Goal: Task Accomplishment & Management: Manage account settings

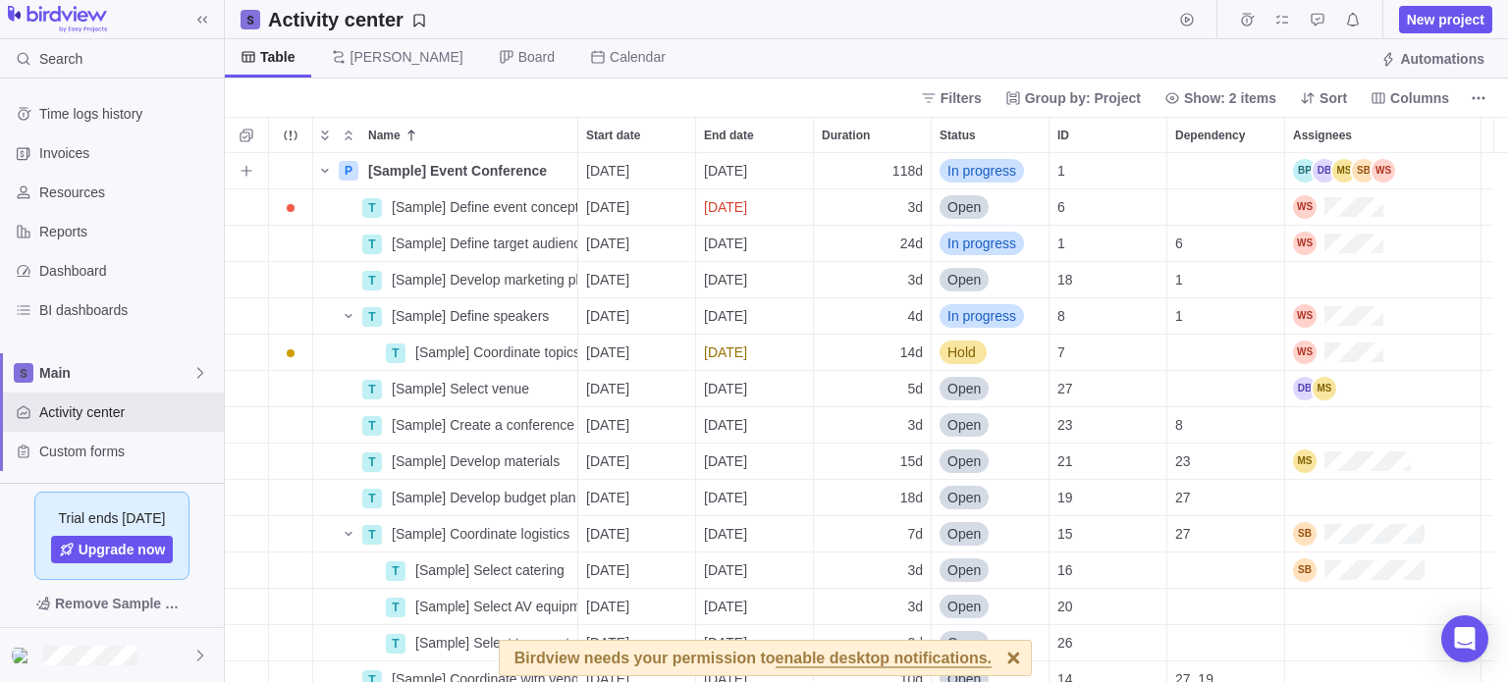
scroll to position [514, 1268]
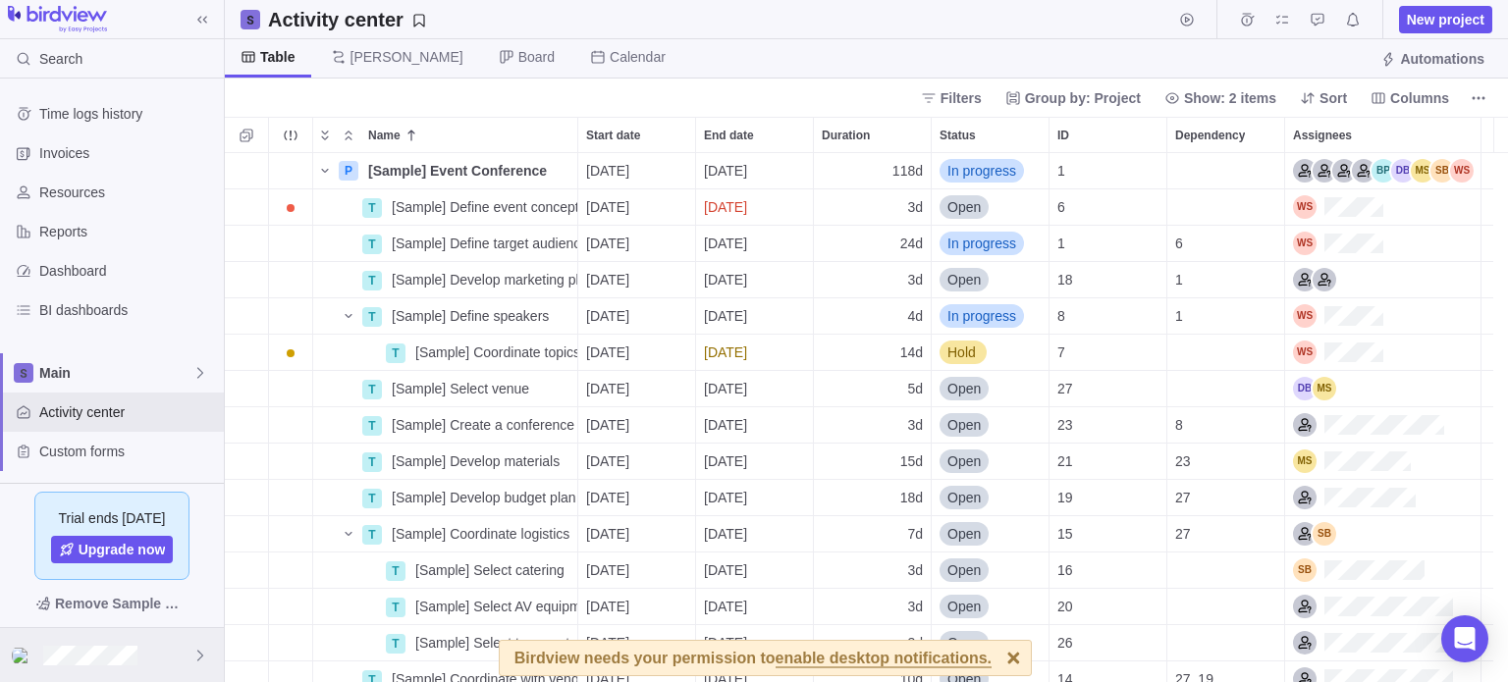
click at [125, 644] on div at bounding box center [112, 655] width 224 height 54
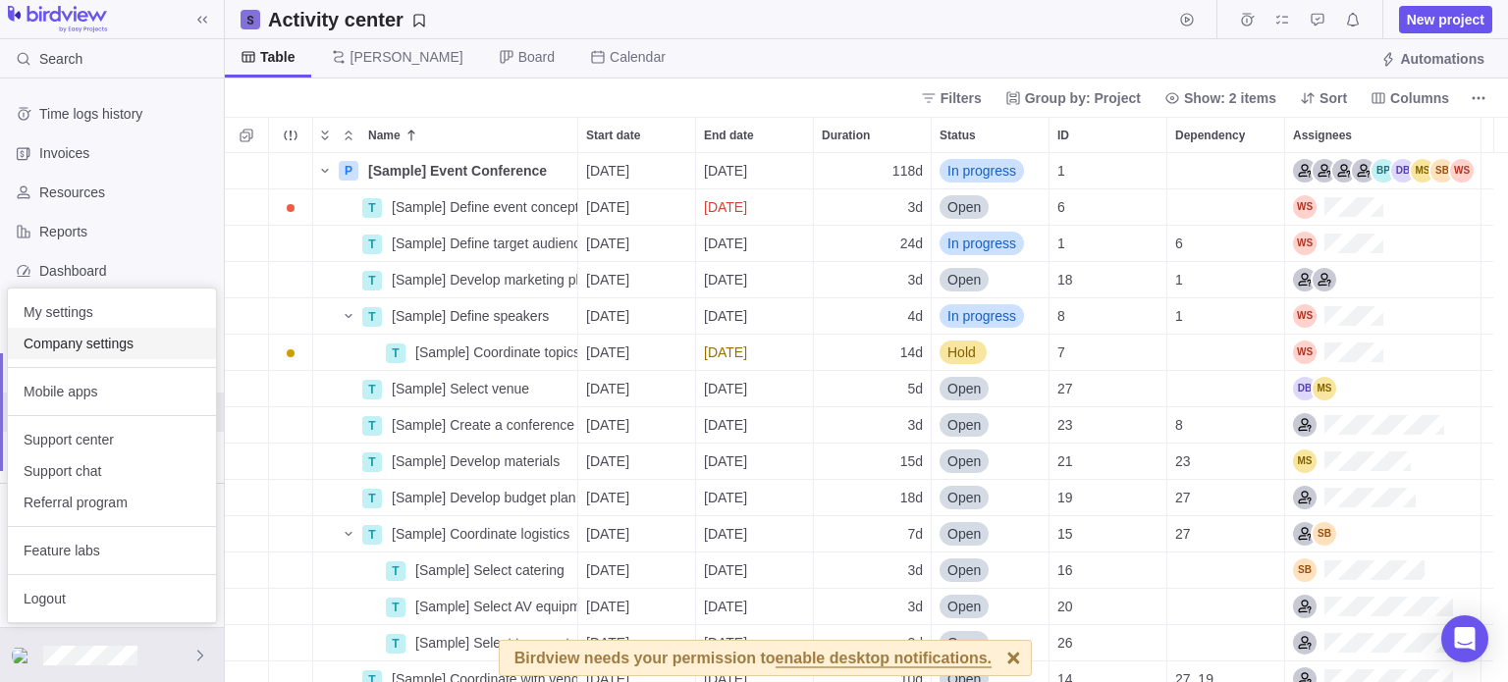
click at [90, 341] on span "Company settings" at bounding box center [112, 344] width 177 height 20
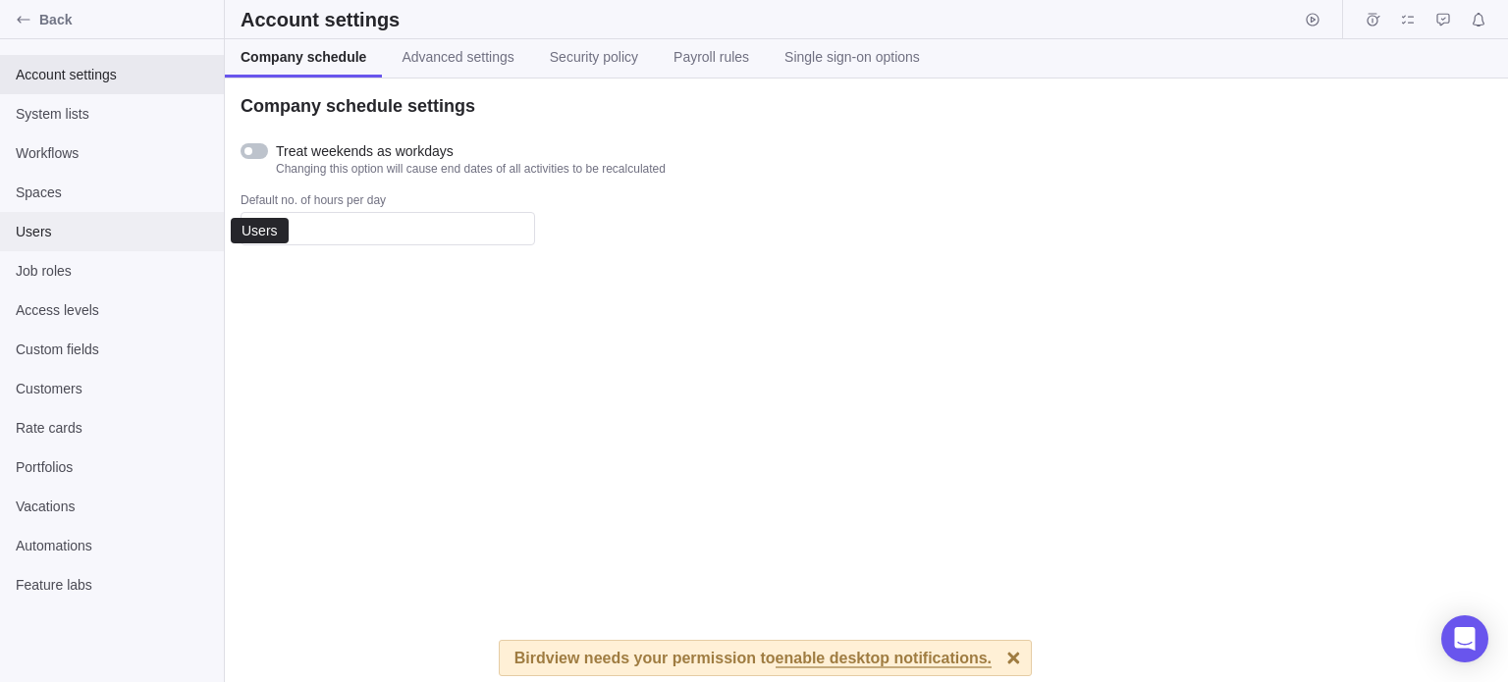
click at [107, 246] on div "Users" at bounding box center [112, 231] width 224 height 39
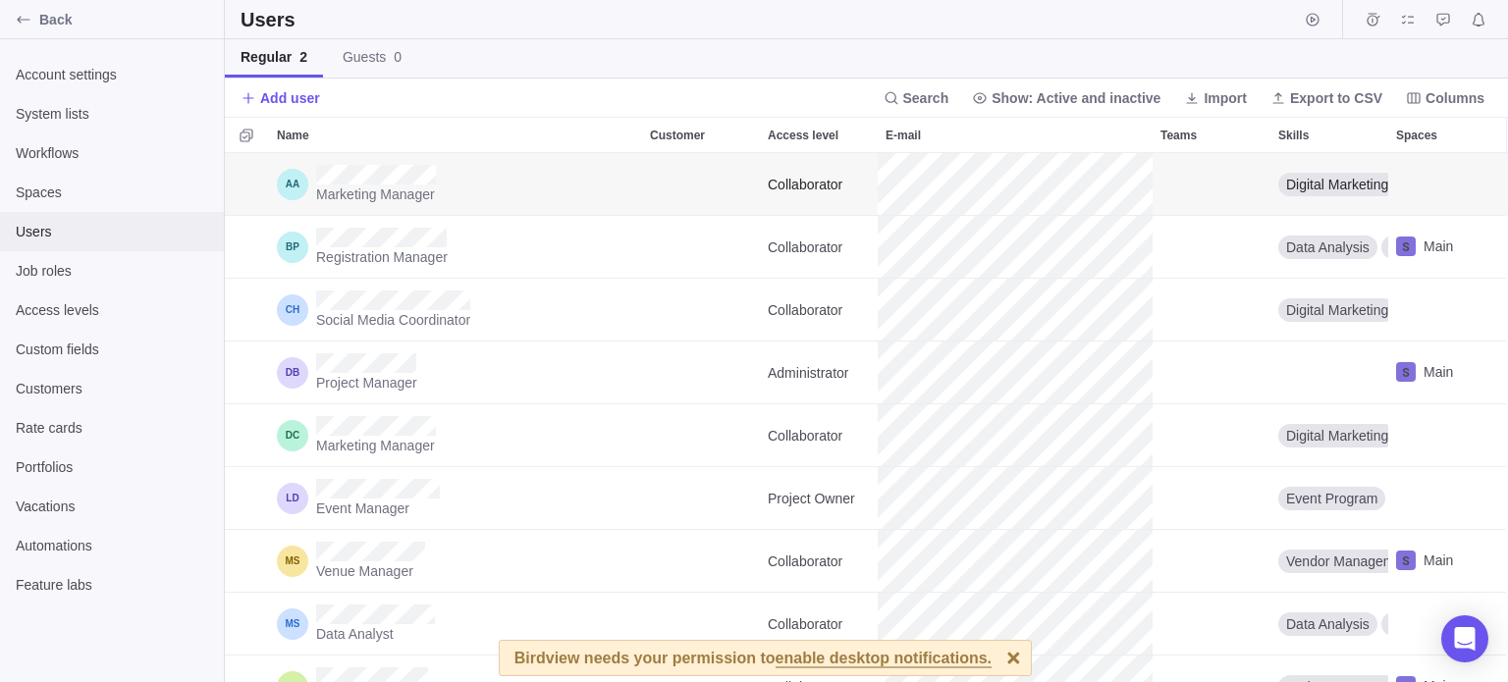
scroll to position [514, 1268]
click at [282, 101] on span "Add user" at bounding box center [290, 98] width 60 height 20
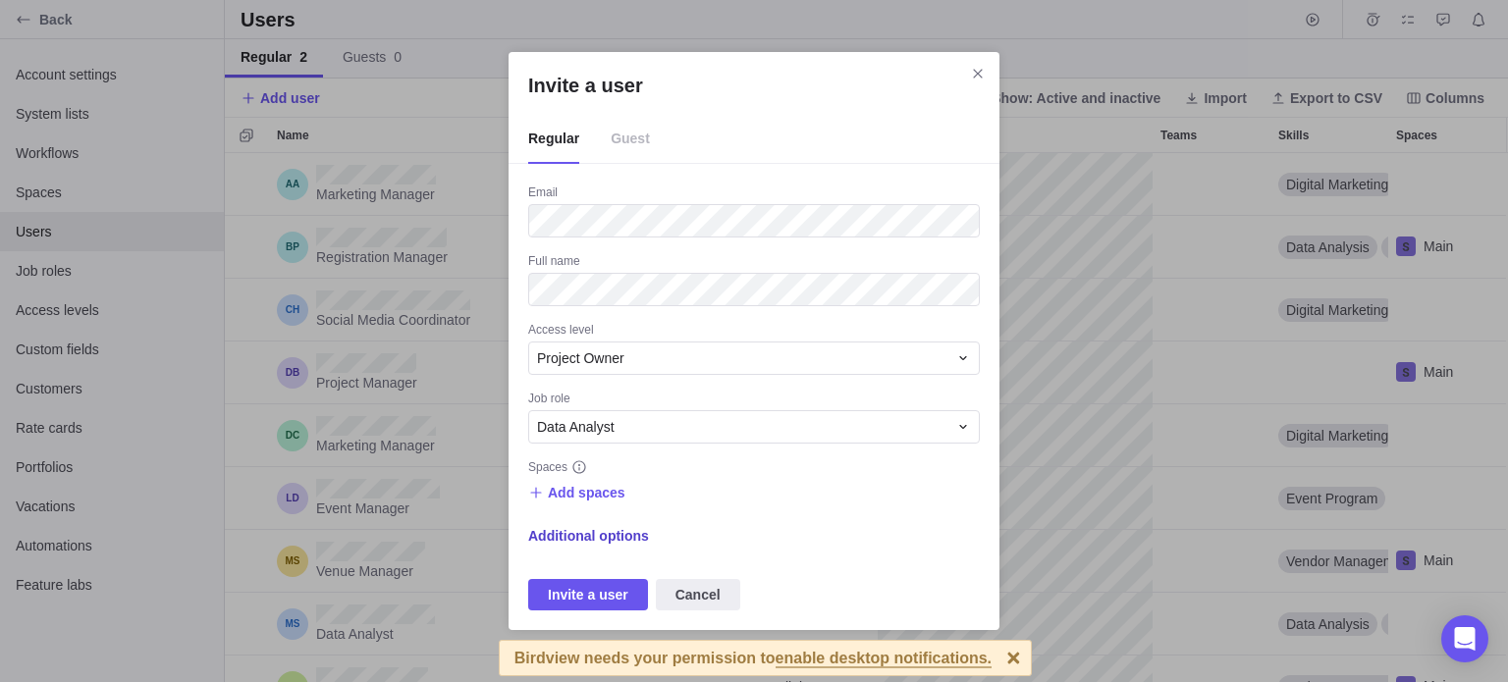
click at [632, 538] on span "Additional options" at bounding box center [588, 536] width 121 height 20
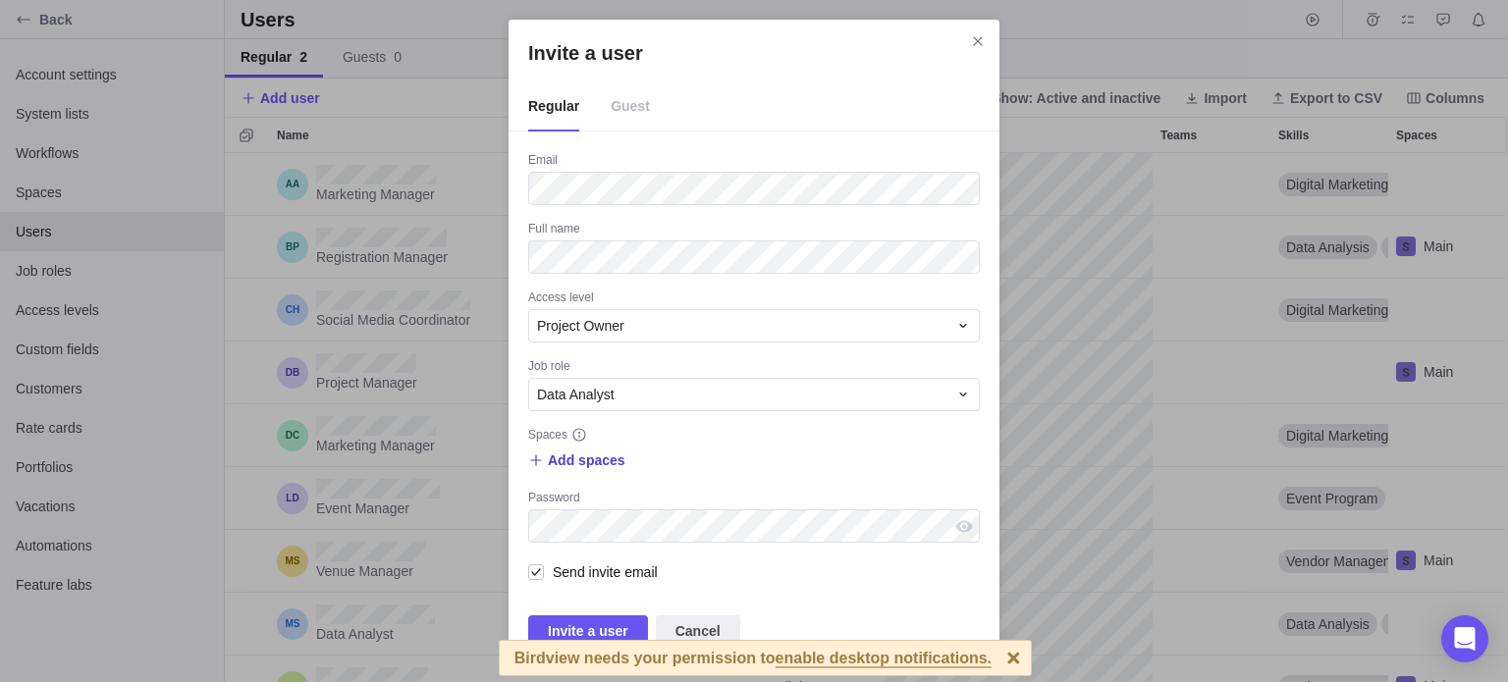
click at [595, 459] on span "Add spaces" at bounding box center [587, 461] width 78 height 20
click at [617, 541] on div "Main" at bounding box center [724, 540] width 391 height 35
click at [829, 435] on div "Invite a user Regular Guest Email Full name Access level Project Owner Job role…" at bounding box center [754, 341] width 1508 height 682
click at [589, 628] on span "Invite a user" at bounding box center [588, 631] width 81 height 24
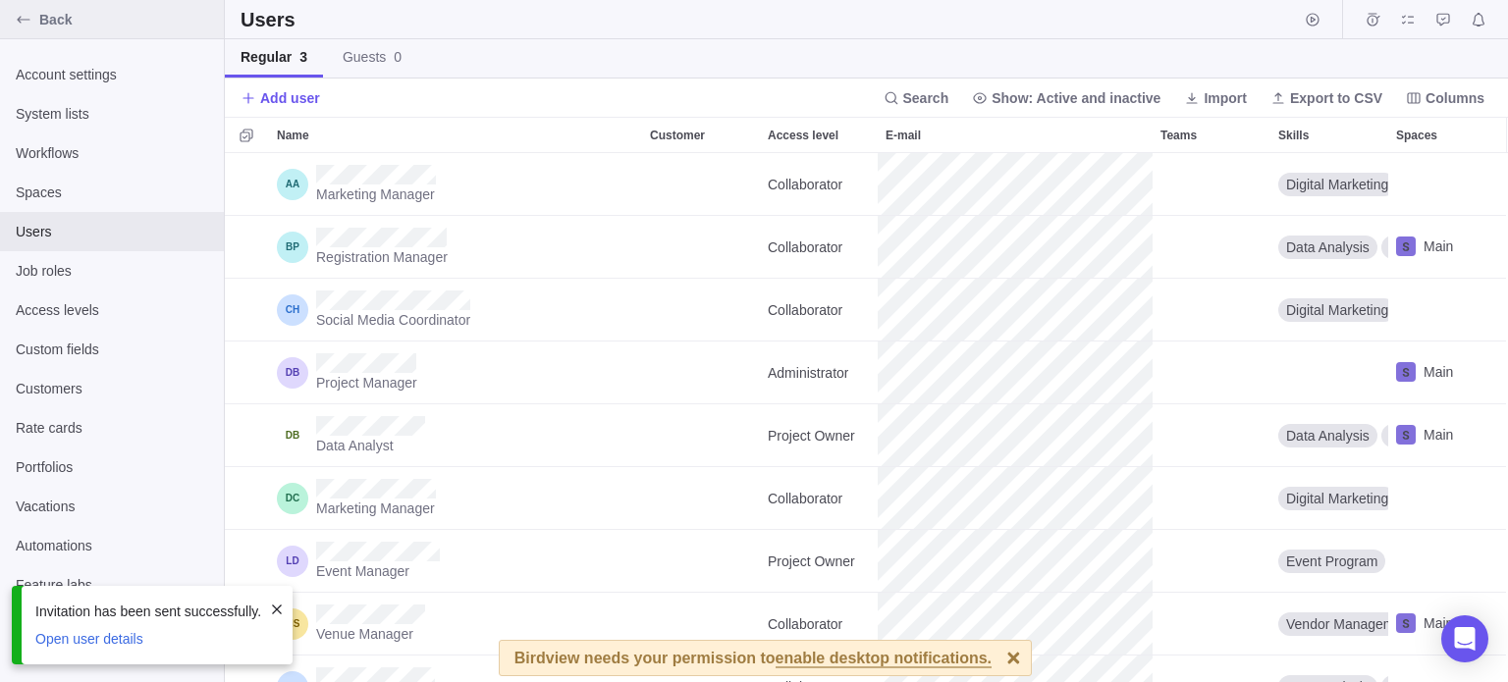
click at [93, 8] on div "Back" at bounding box center [112, 19] width 224 height 39
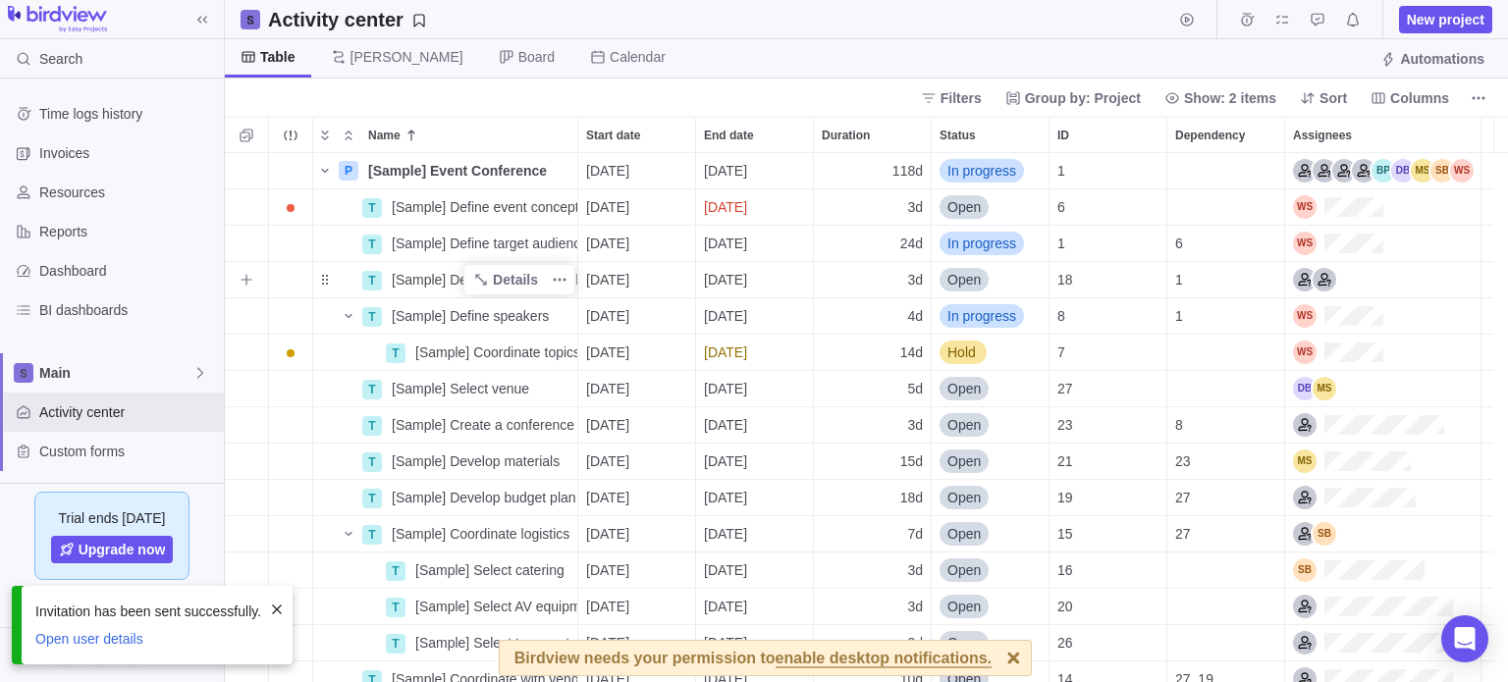
scroll to position [514, 1268]
click at [148, 659] on div at bounding box center [112, 655] width 224 height 54
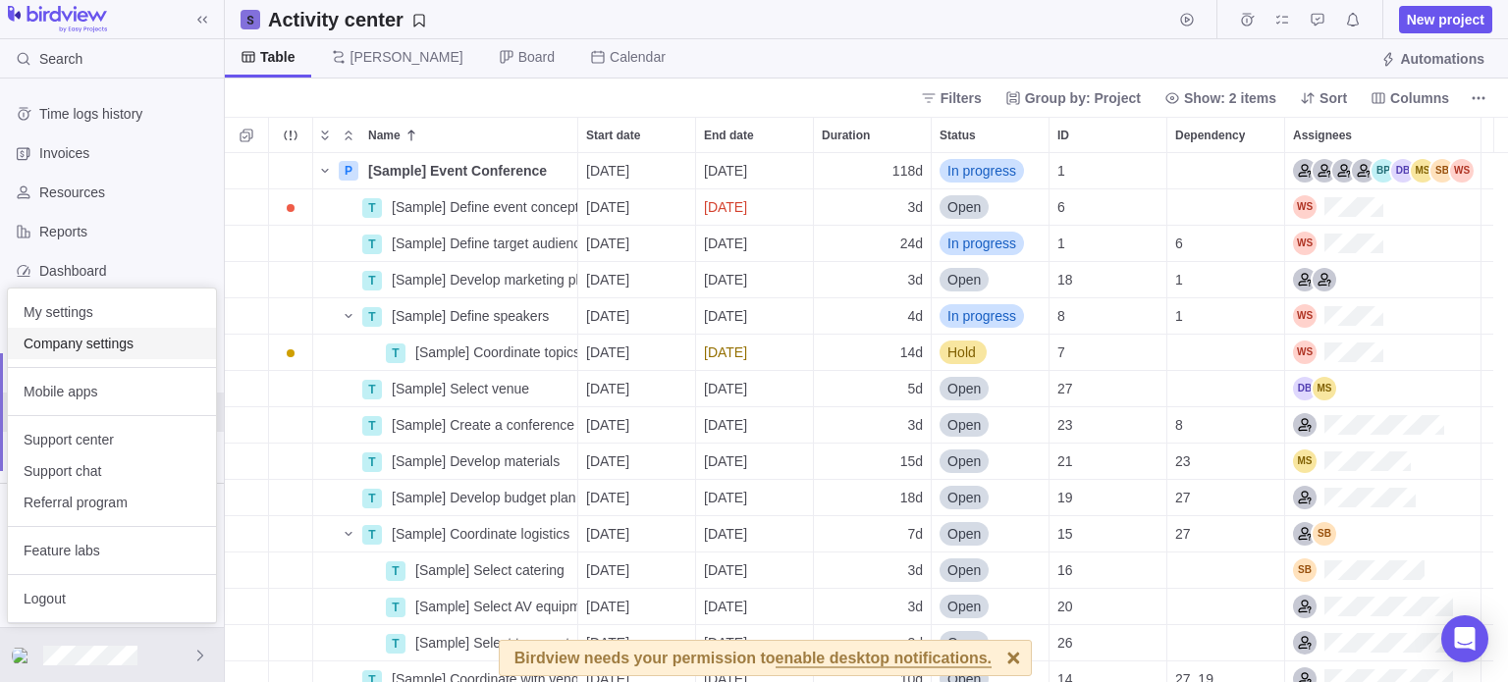
click at [63, 341] on span "Company settings" at bounding box center [112, 344] width 177 height 20
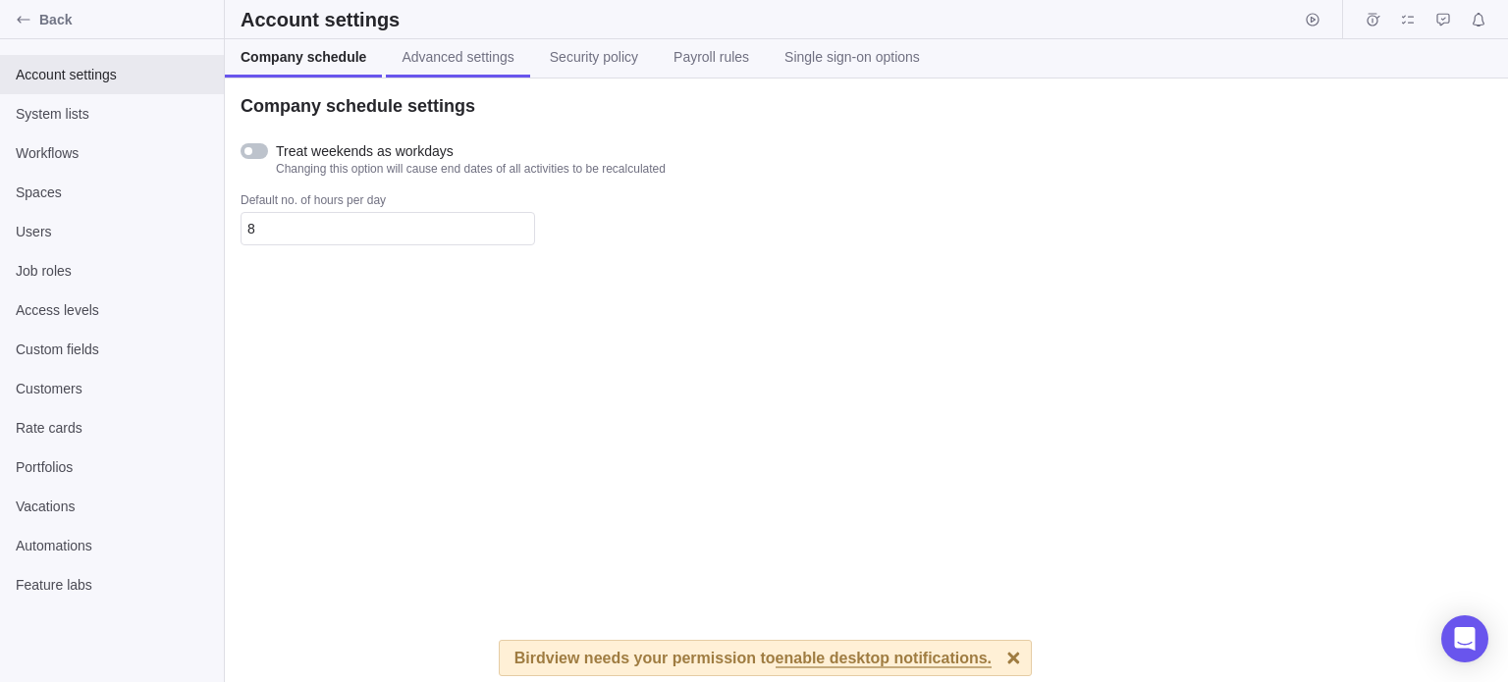
click at [441, 65] on span "Advanced settings" at bounding box center [458, 57] width 112 height 20
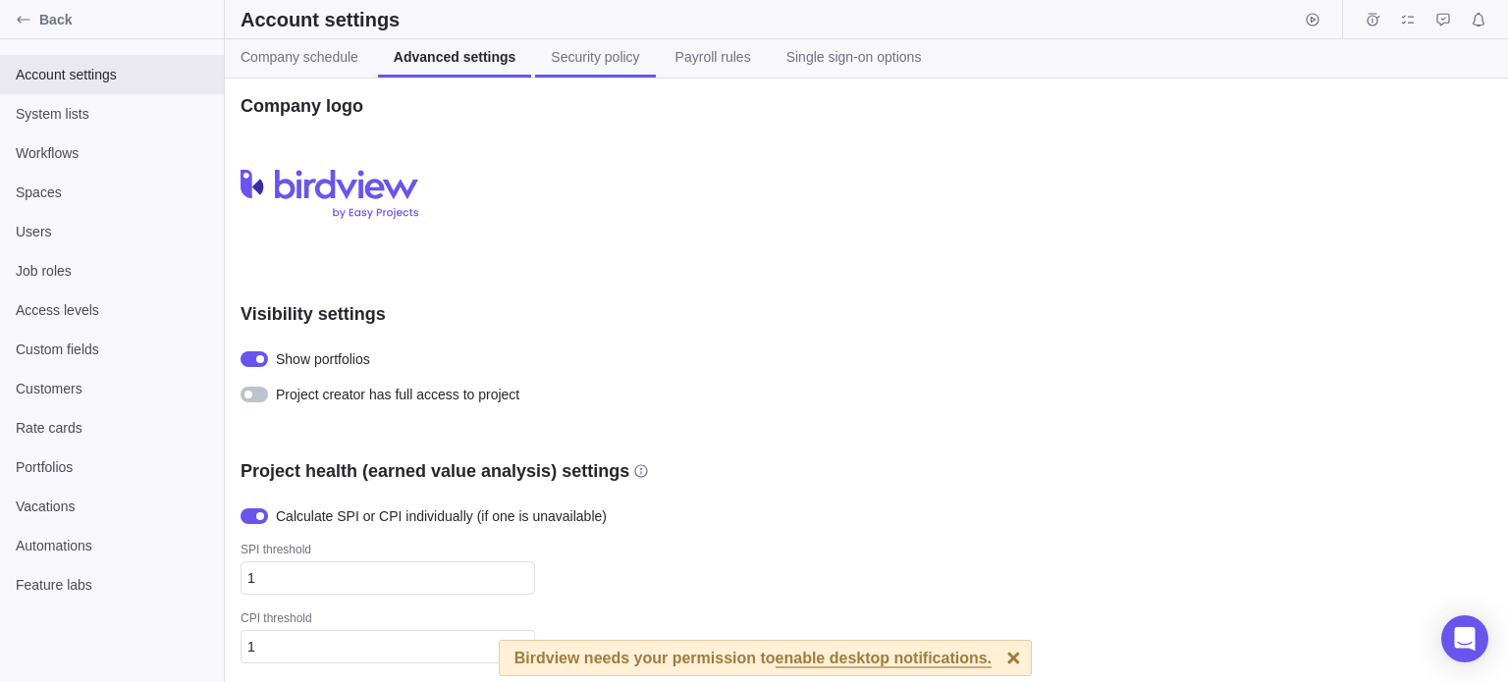
click at [566, 59] on span "Security policy" at bounding box center [595, 57] width 88 height 20
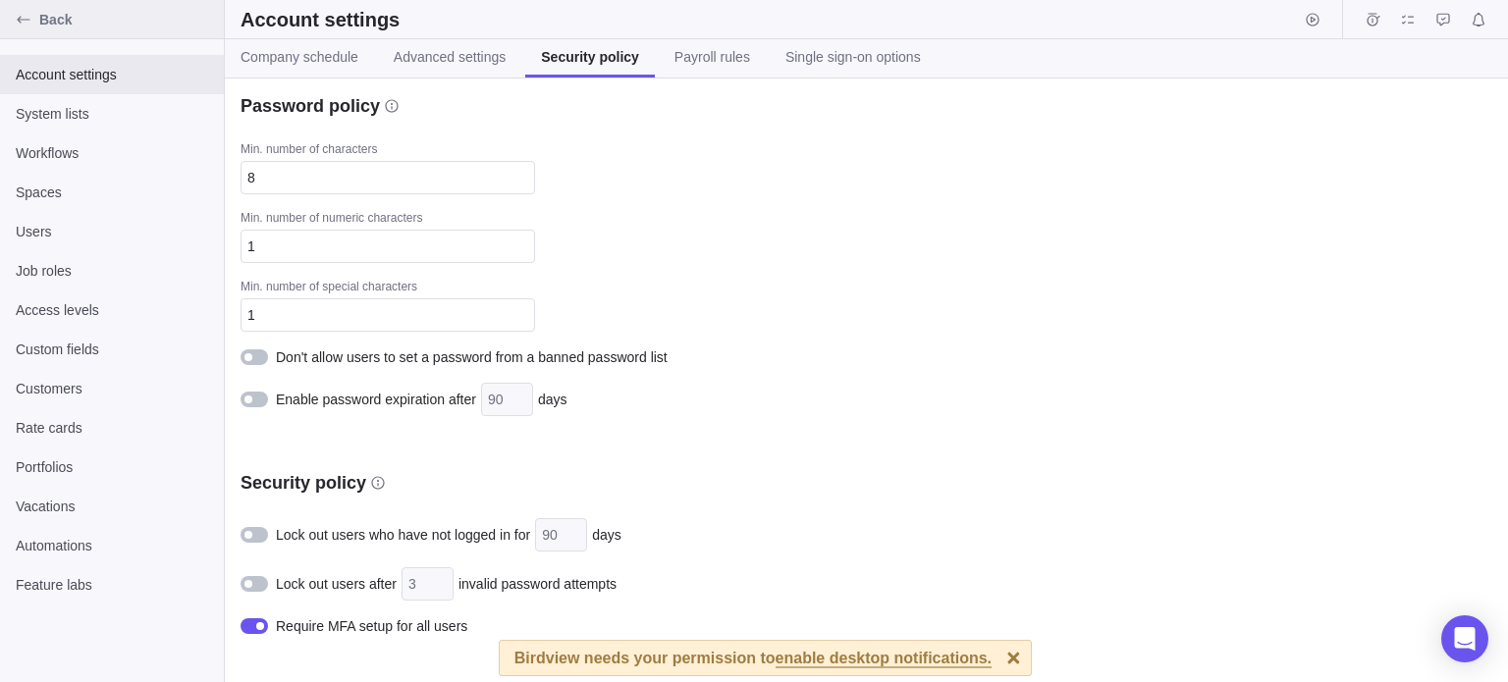
click at [82, 23] on span "Back" at bounding box center [127, 20] width 177 height 20
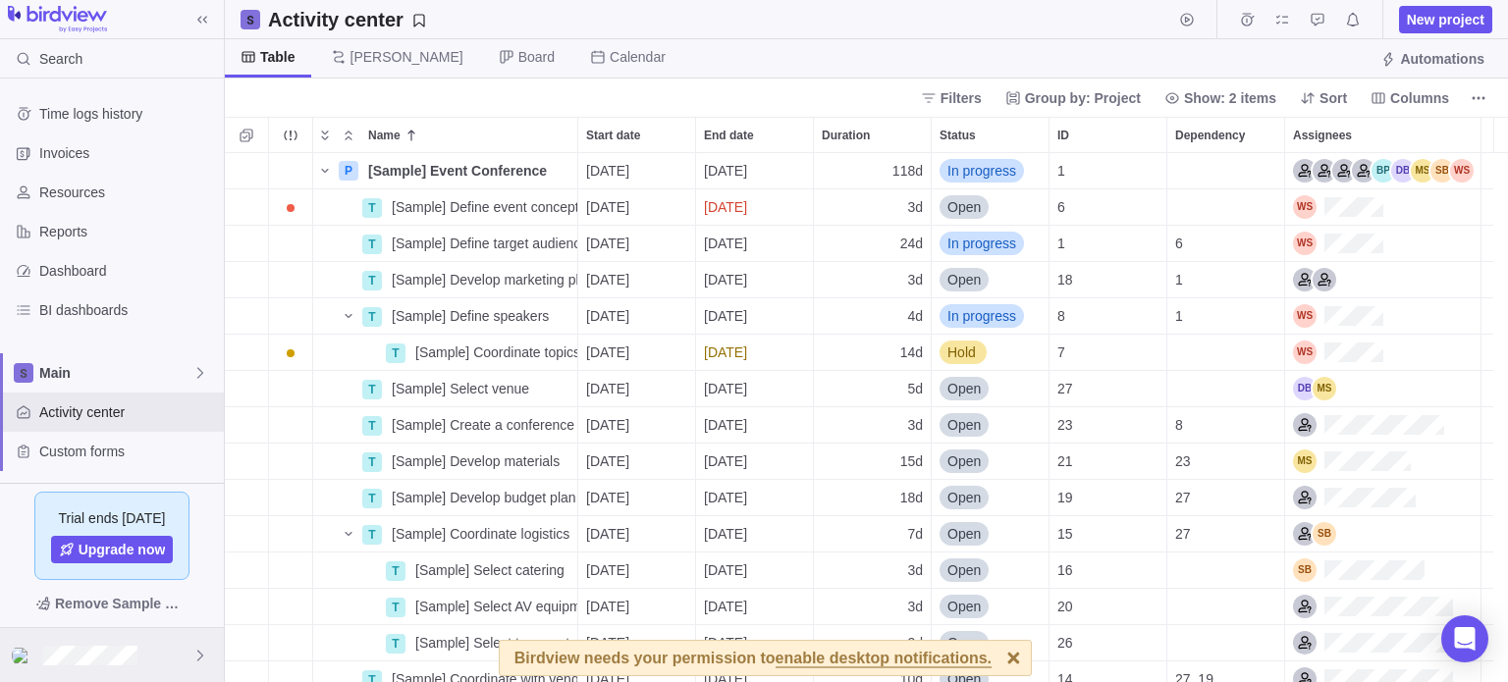
scroll to position [514, 1268]
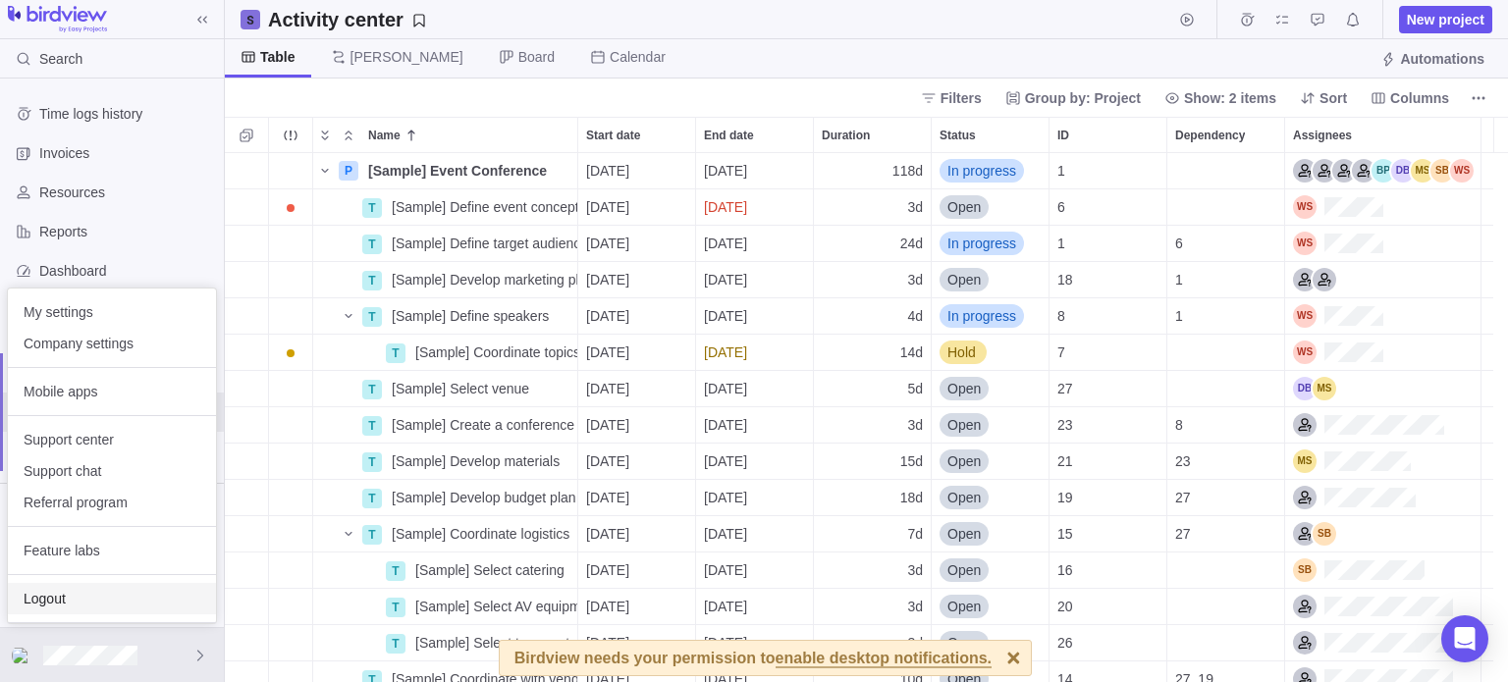
click at [94, 593] on span "Logout" at bounding box center [112, 599] width 177 height 20
